Goal: Task Accomplishment & Management: Use online tool/utility

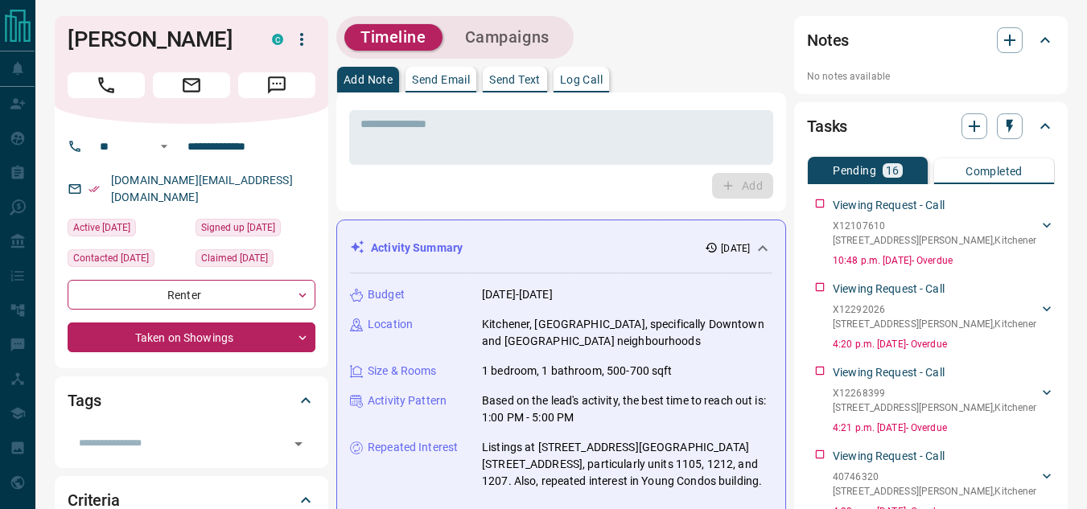
click at [514, 43] on button "Campaigns" at bounding box center [507, 37] width 117 height 27
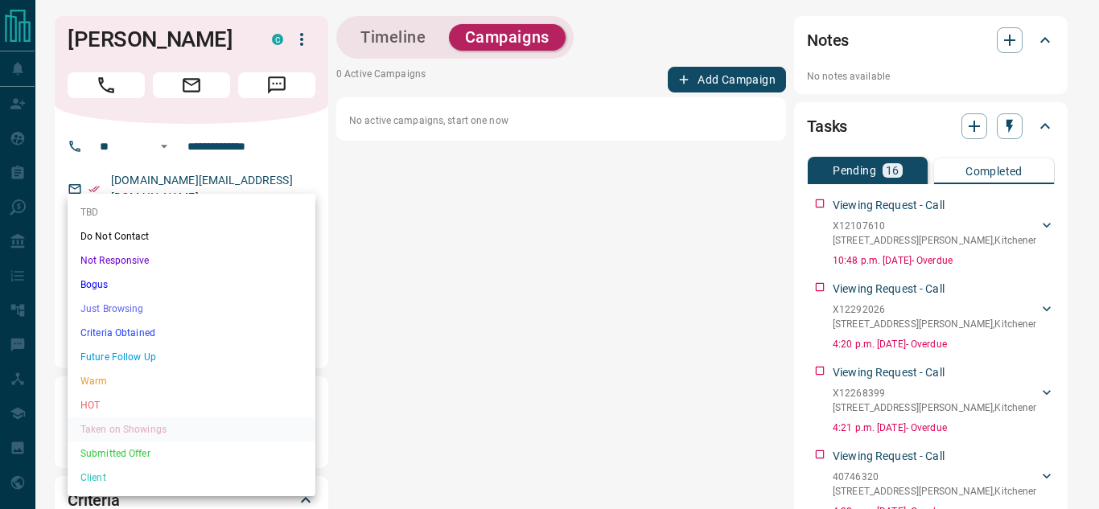
click at [105, 470] on li "Client" at bounding box center [192, 478] width 248 height 24
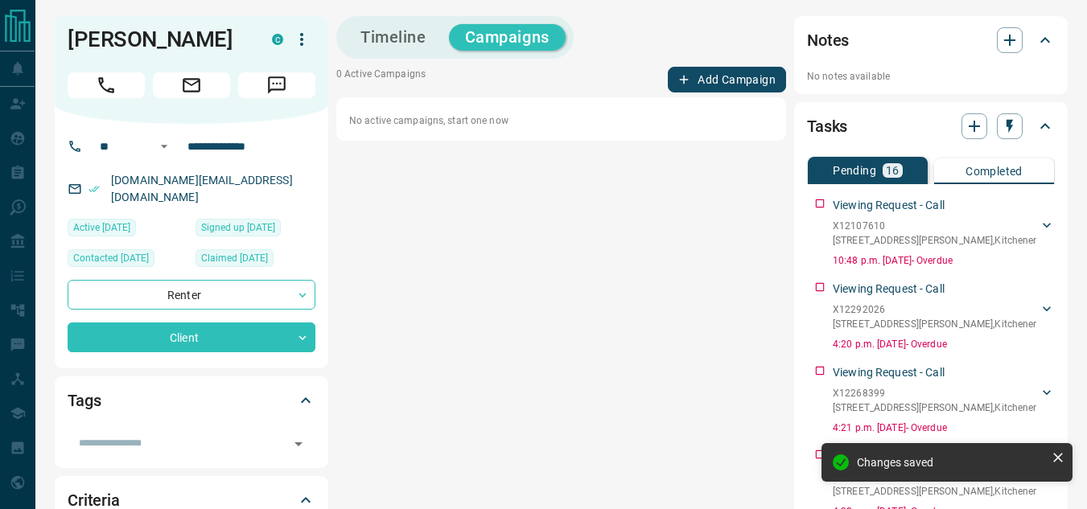
type input "**"
click at [688, 88] on button "Add Campaign" at bounding box center [727, 80] width 118 height 26
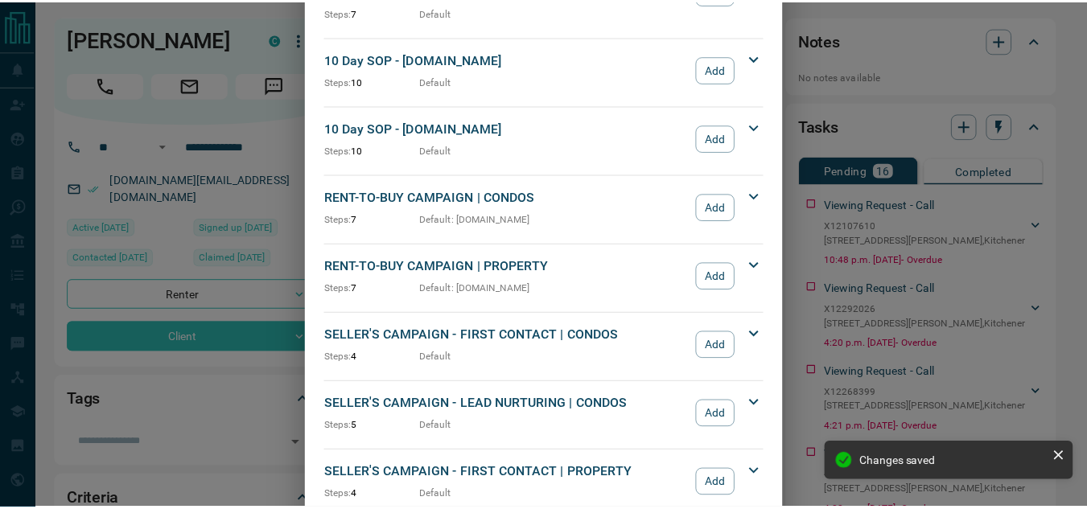
scroll to position [1126, 0]
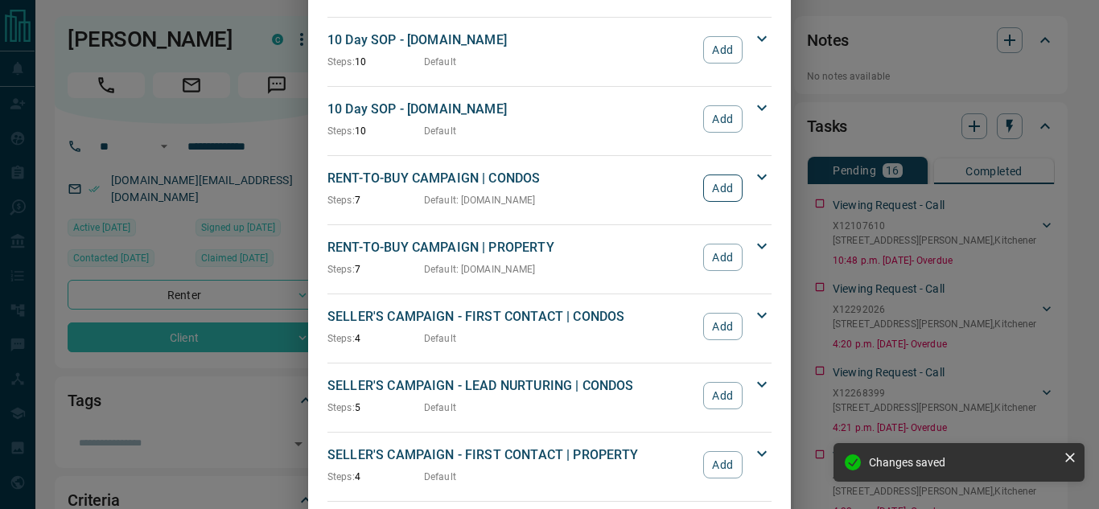
click at [719, 175] on button "Add" at bounding box center [722, 188] width 39 height 27
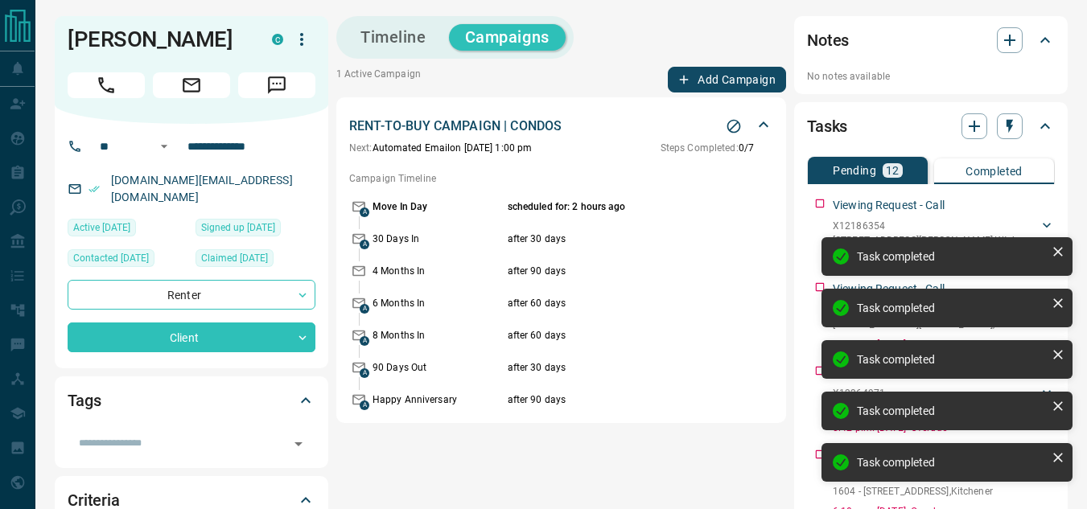
click at [819, 287] on div "Campaign added Task completed Task completed Task completed Task completed Task…" at bounding box center [946, 340] width 257 height 315
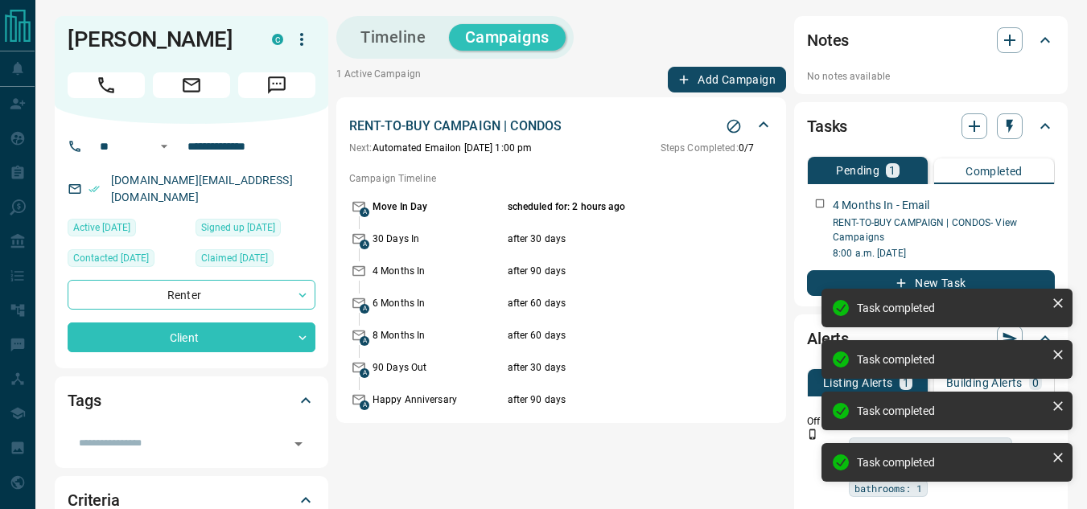
click at [710, 312] on div "A 6 Months In after 60 days" at bounding box center [561, 303] width 424 height 19
